Goal: Task Accomplishment & Management: Manage account settings

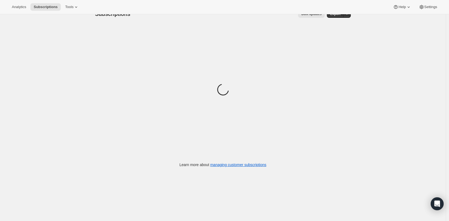
scroll to position [14, 0]
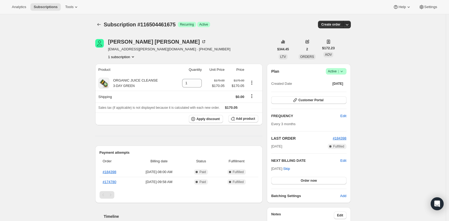
click at [344, 69] on icon at bounding box center [341, 71] width 5 height 5
click at [337, 93] on span "Cancel subscription" at bounding box center [335, 91] width 30 height 5
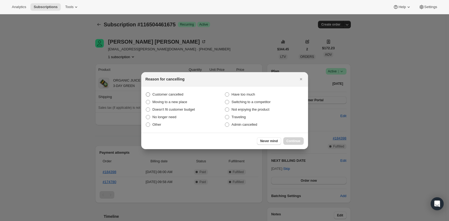
click at [181, 95] on span "Customer cancelled" at bounding box center [168, 94] width 31 height 4
click at [146, 93] on input "Customer cancelled" at bounding box center [146, 92] width 0 height 0
radio input "true"
click at [299, 140] on span "Continue" at bounding box center [294, 141] width 14 height 4
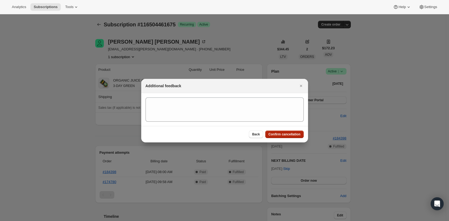
click at [296, 136] on span "Confirm cancellation" at bounding box center [284, 134] width 32 height 4
